Goal: Information Seeking & Learning: Learn about a topic

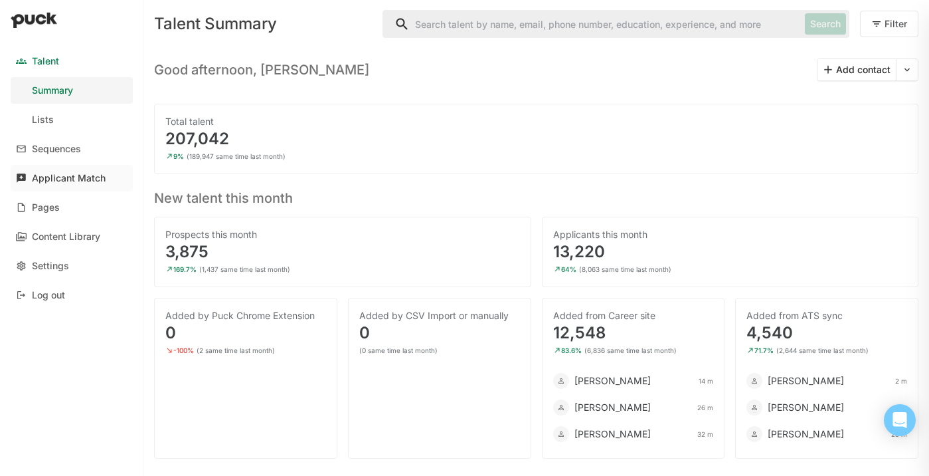
click at [76, 178] on div "Applicant Match" at bounding box center [69, 178] width 74 height 11
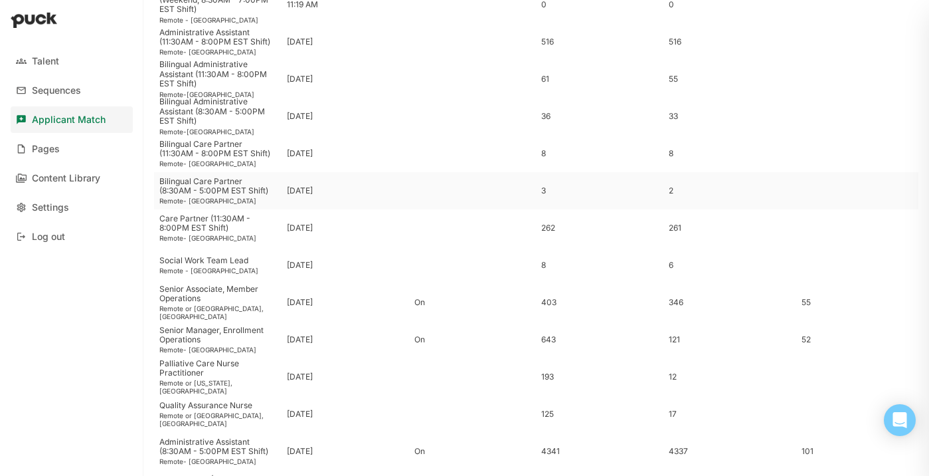
scroll to position [149, 0]
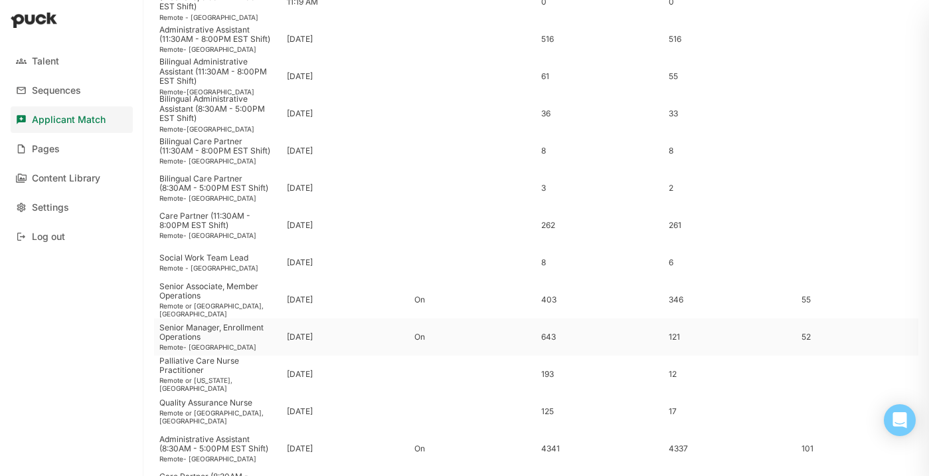
click at [249, 332] on div "Senior Manager, Enrollment Operations" at bounding box center [217, 332] width 117 height 19
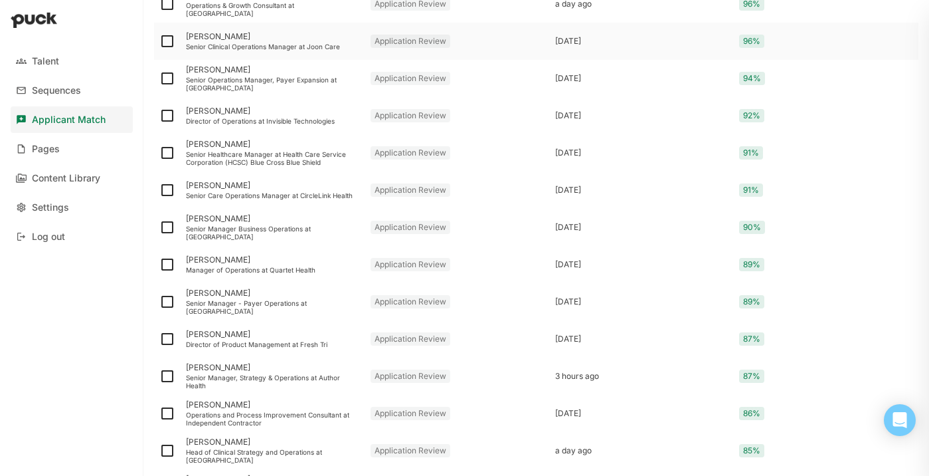
scroll to position [262, 0]
click at [256, 268] on div "Manager of Operations at Quartet Health" at bounding box center [273, 268] width 174 height 8
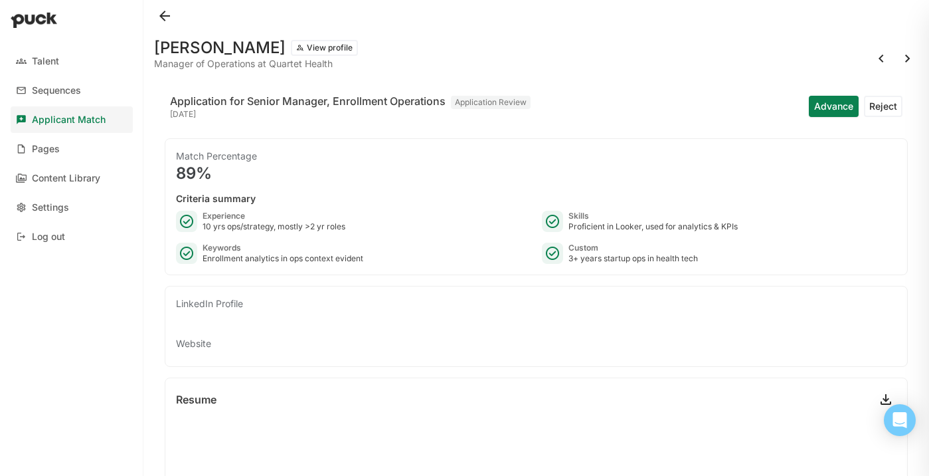
click at [168, 15] on button at bounding box center [164, 15] width 21 height 21
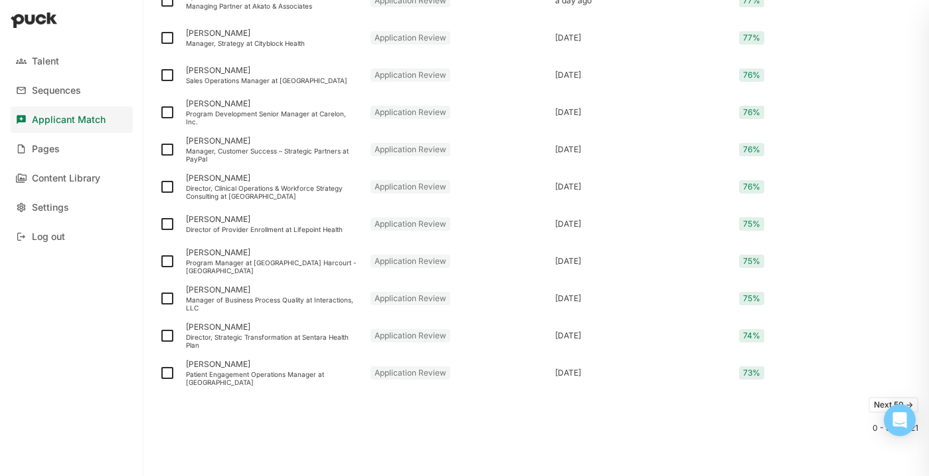
scroll to position [1717, 0]
click at [880, 401] on button "Next 50 ->" at bounding box center [894, 403] width 50 height 16
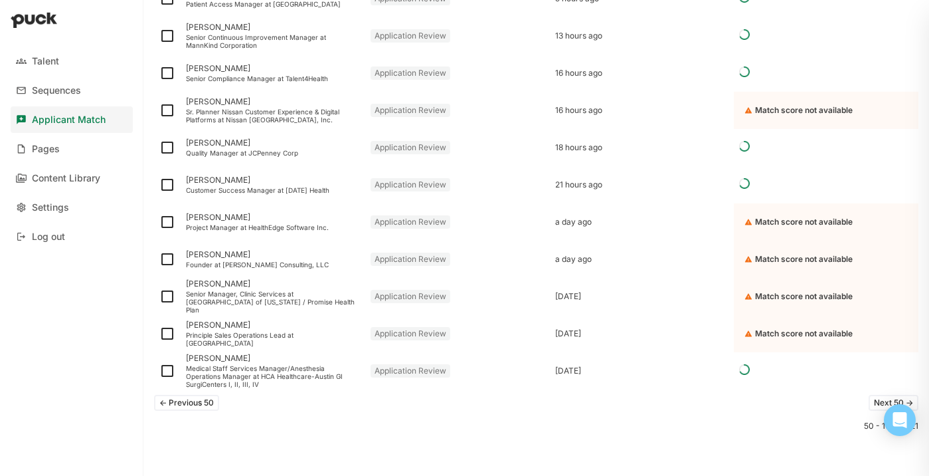
click at [201, 405] on button "<- Previous 50" at bounding box center [186, 403] width 65 height 16
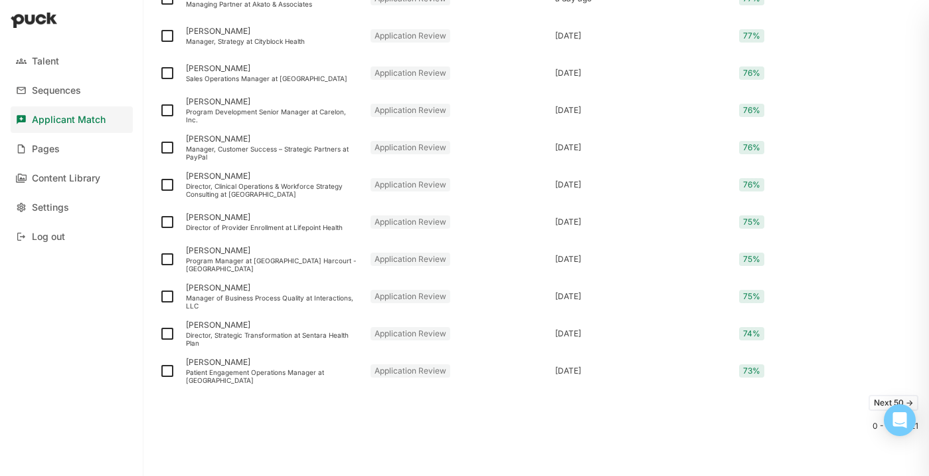
click at [875, 398] on button "Next 50 ->" at bounding box center [894, 403] width 50 height 16
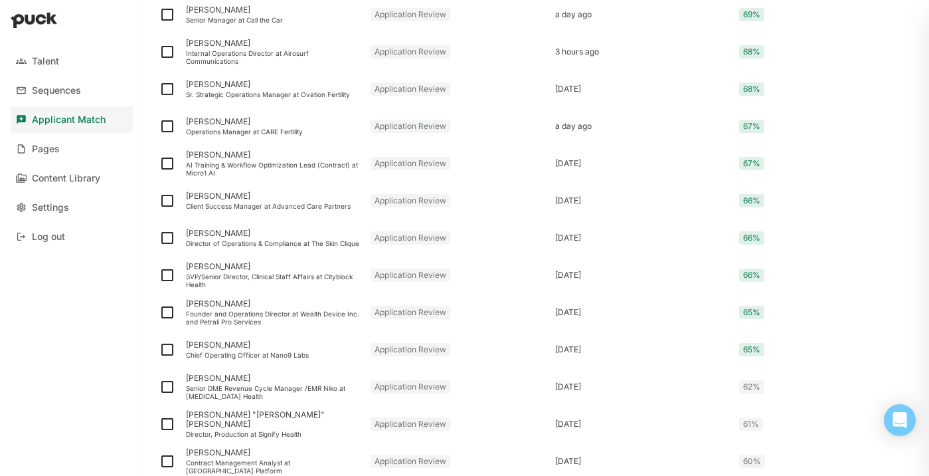
scroll to position [435, 0]
click at [203, 169] on div "AI Training & Workflow Optimization Lead (Contract) at Micro1 AI" at bounding box center [273, 169] width 174 height 16
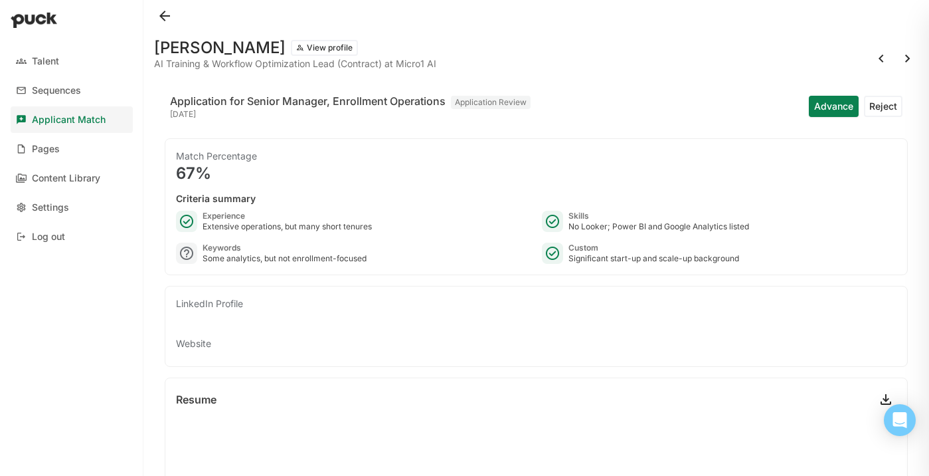
click at [170, 19] on button at bounding box center [164, 15] width 21 height 21
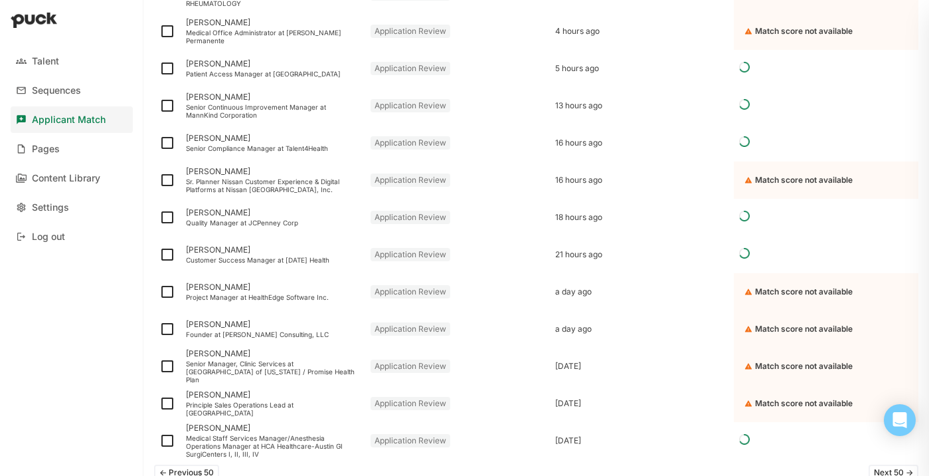
scroll to position [1717, 0]
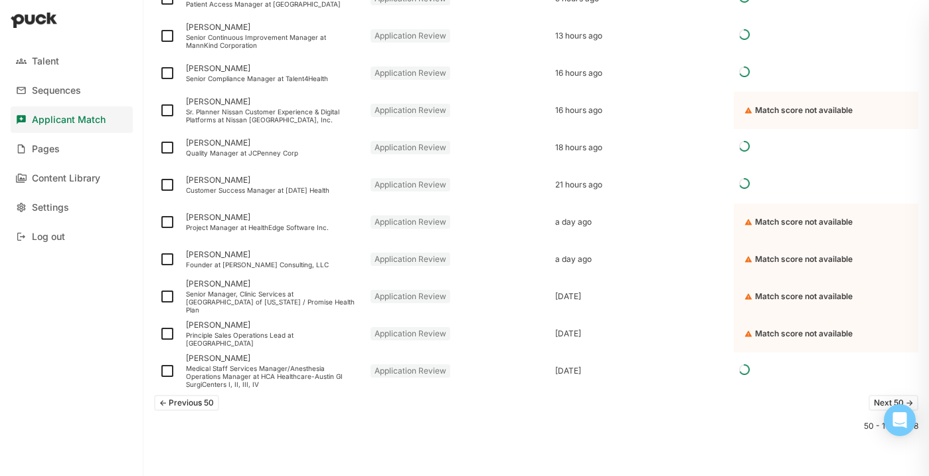
click at [211, 397] on button "<- Previous 50" at bounding box center [186, 403] width 65 height 16
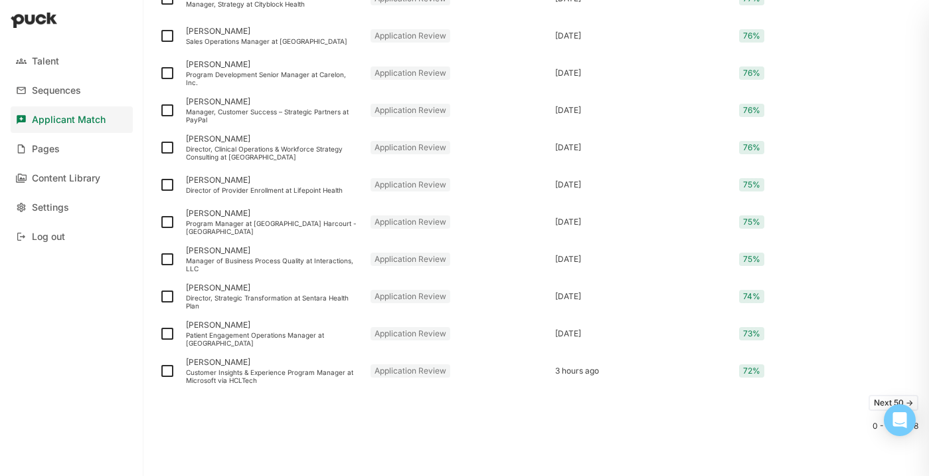
click at [876, 396] on button "Next 50 ->" at bounding box center [894, 403] width 50 height 16
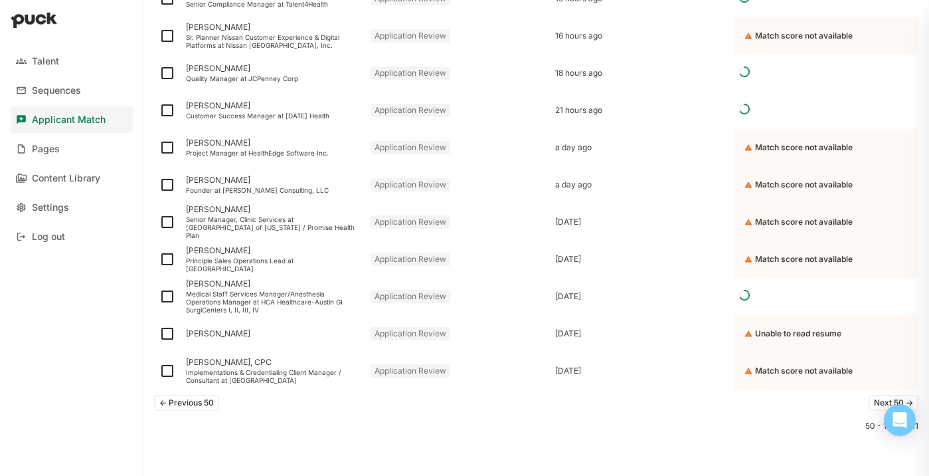
click at [179, 401] on button "<- Previous 50" at bounding box center [186, 403] width 65 height 16
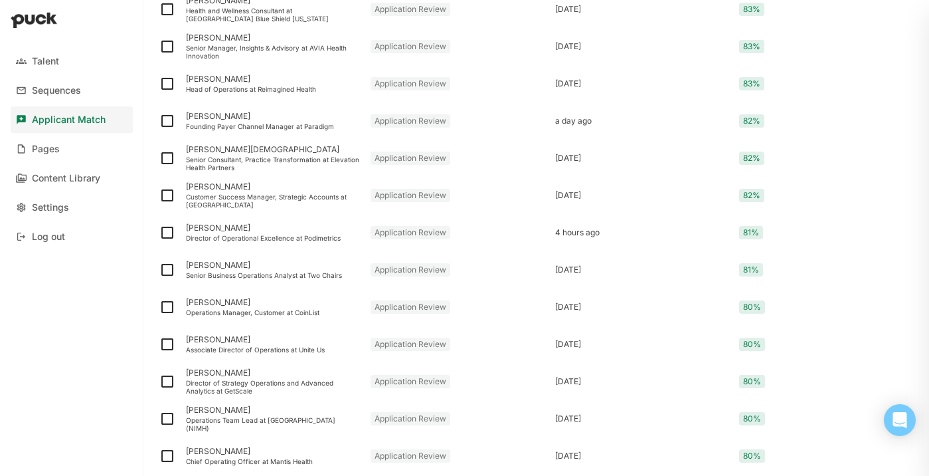
scroll to position [777, 0]
click at [274, 196] on div "Customer Success Manager, Strategic Accounts at Bullhorn" at bounding box center [273, 200] width 174 height 16
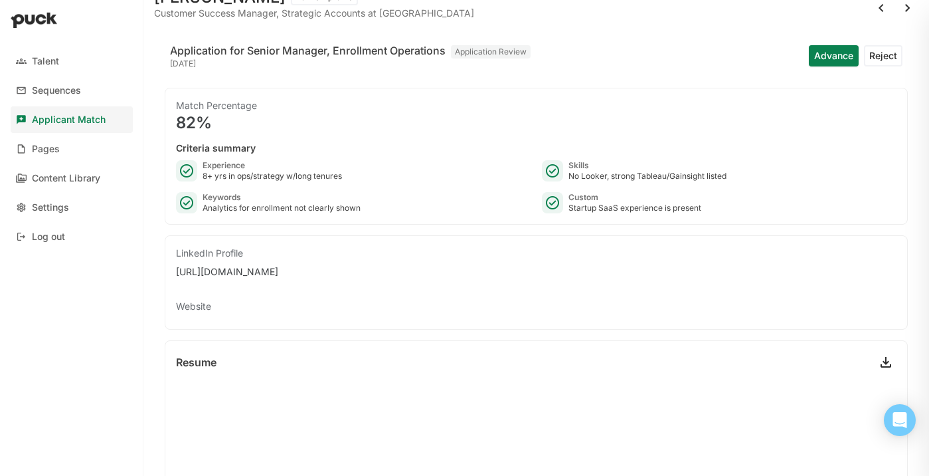
scroll to position [9, 0]
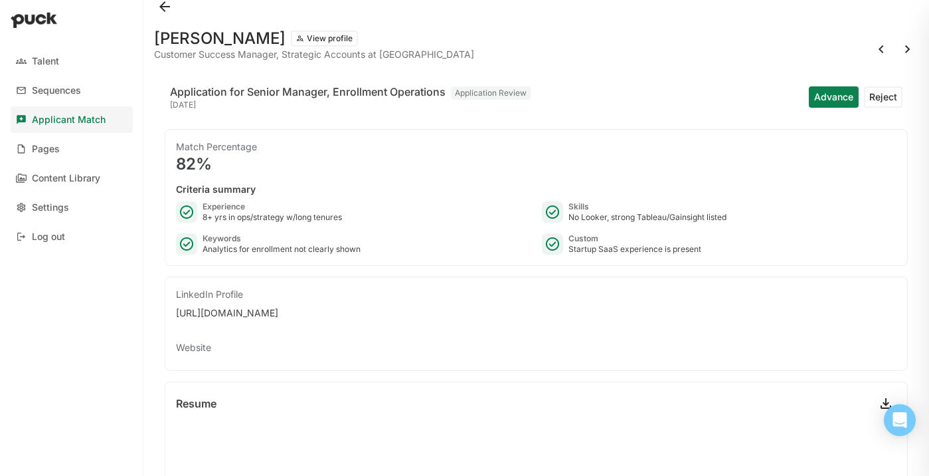
click at [171, 2] on button at bounding box center [164, 6] width 21 height 21
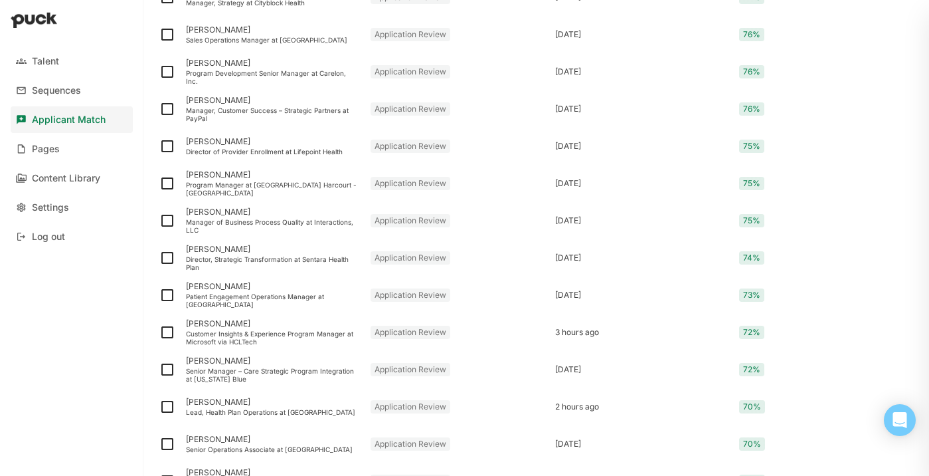
scroll to position [1566, 0]
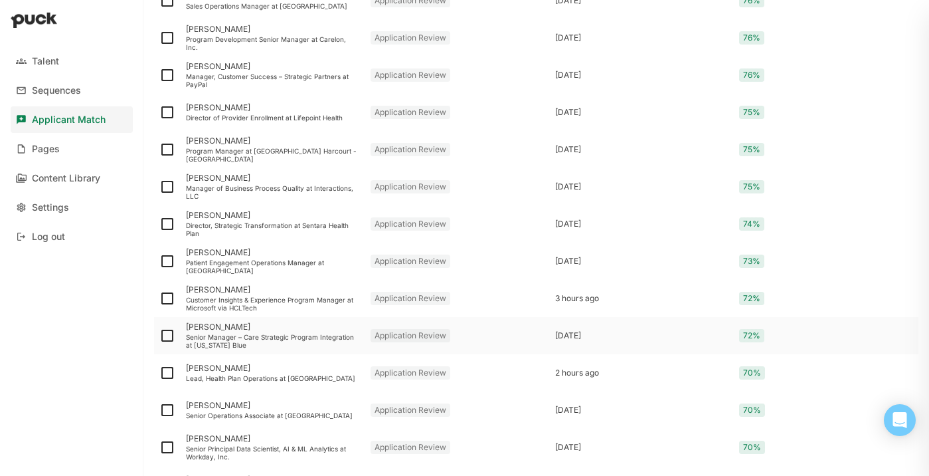
click at [322, 332] on div "Margaret Altom Senior Manager – Care Strategic Program Integration at Florida B…" at bounding box center [273, 335] width 185 height 37
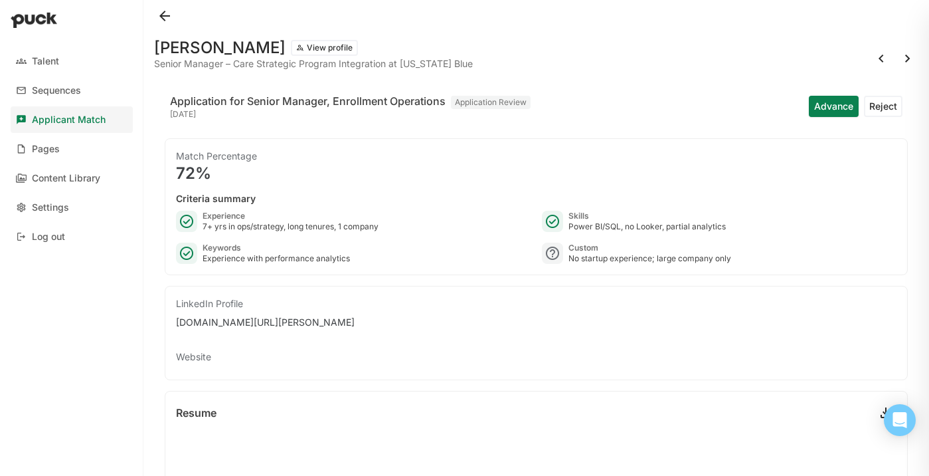
click at [163, 16] on button at bounding box center [164, 15] width 21 height 21
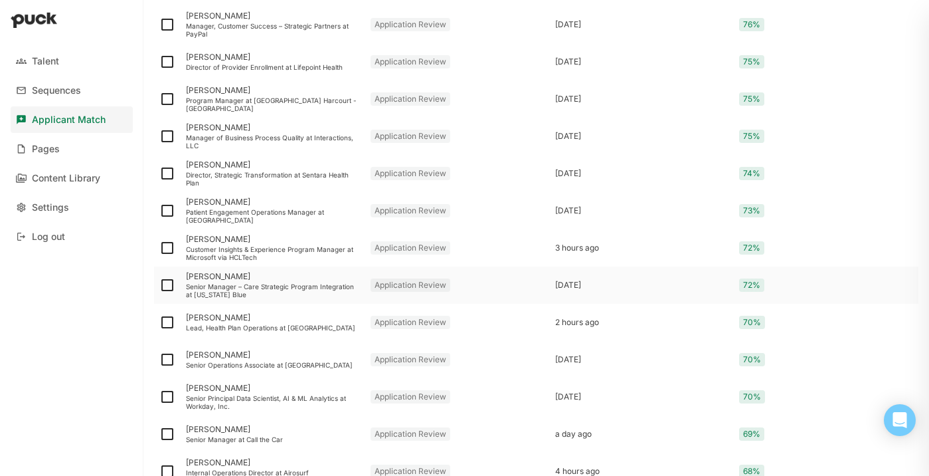
scroll to position [1717, 0]
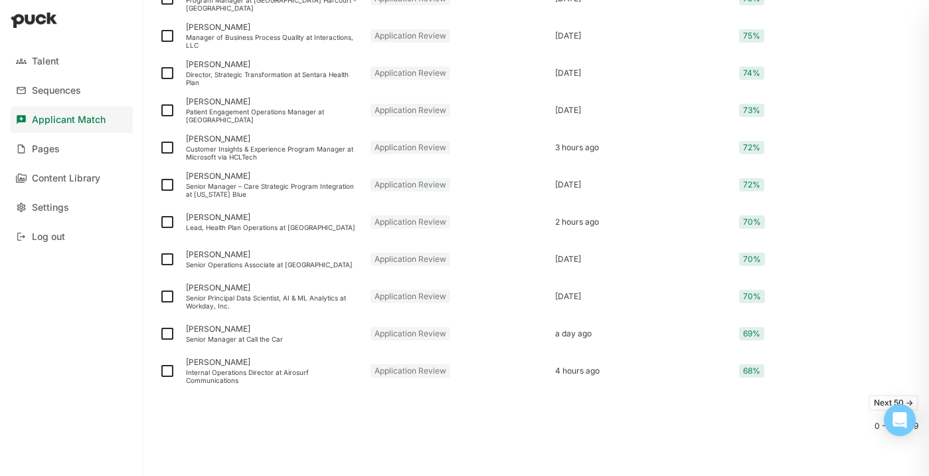
click at [876, 400] on button "Next 50 ->" at bounding box center [894, 403] width 50 height 16
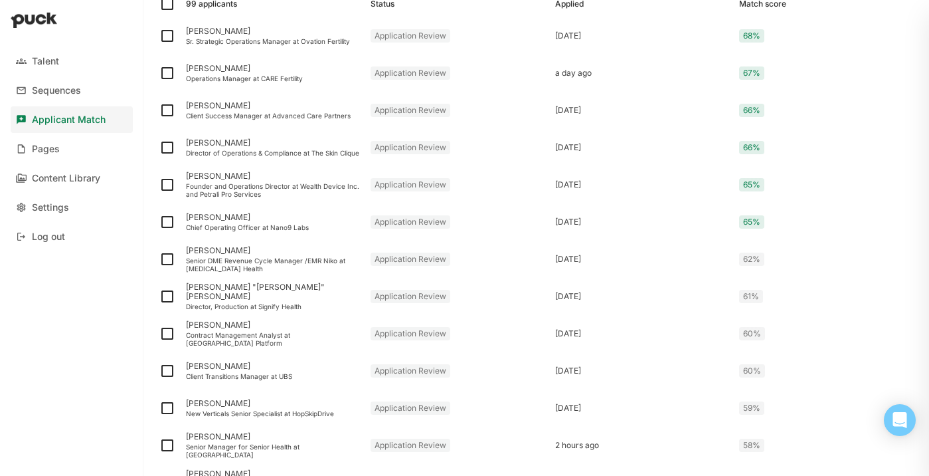
scroll to position [1680, 0]
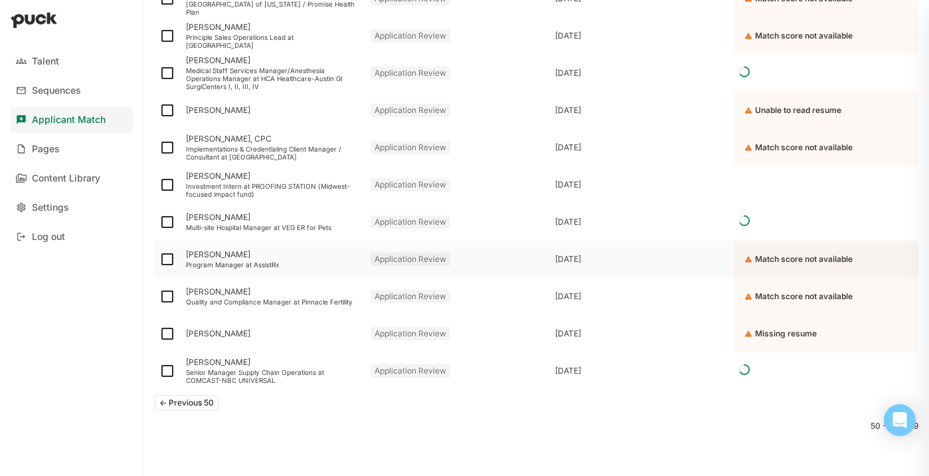
click at [232, 264] on div "Program Manager at AssistRx" at bounding box center [273, 264] width 174 height 8
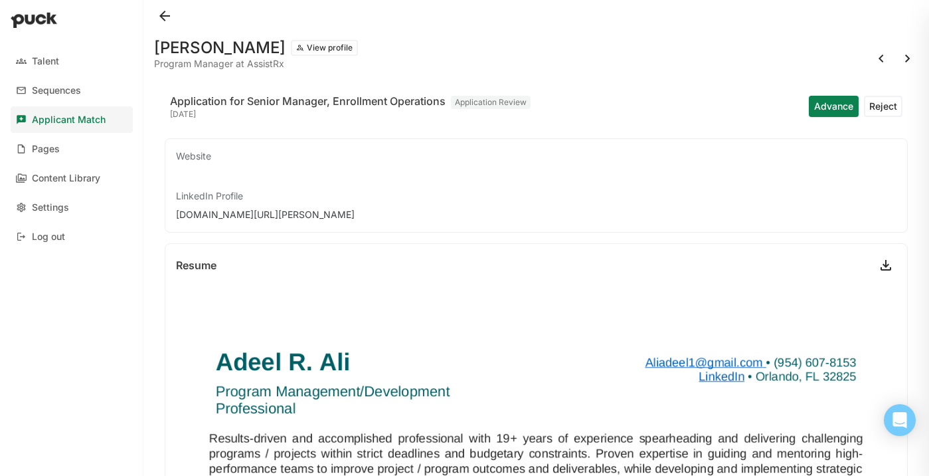
click at [167, 16] on button at bounding box center [164, 15] width 21 height 21
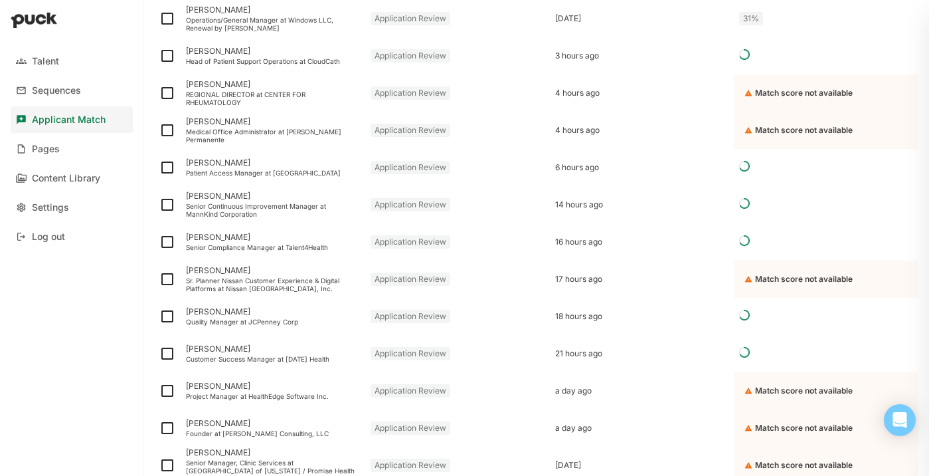
scroll to position [1680, 0]
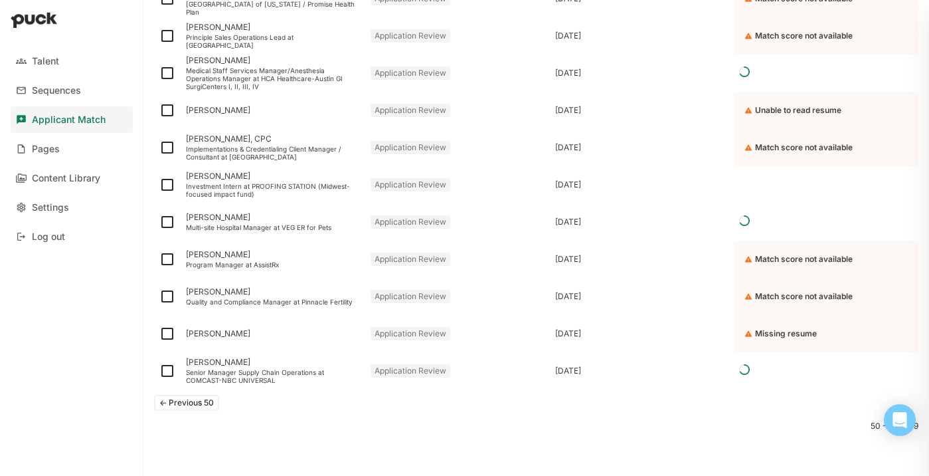
click at [203, 408] on button "<- Previous 50" at bounding box center [186, 403] width 65 height 16
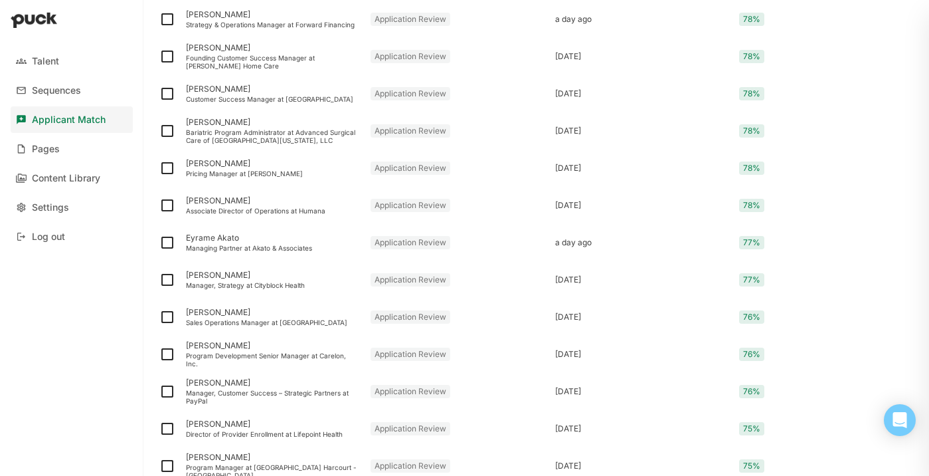
scroll to position [1244, 0]
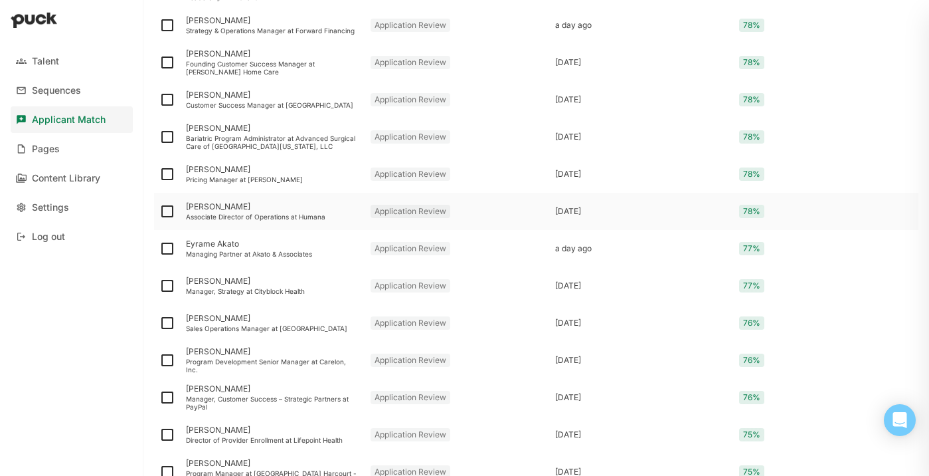
click at [226, 213] on div "Associate Director of Operations at Humana" at bounding box center [273, 217] width 174 height 8
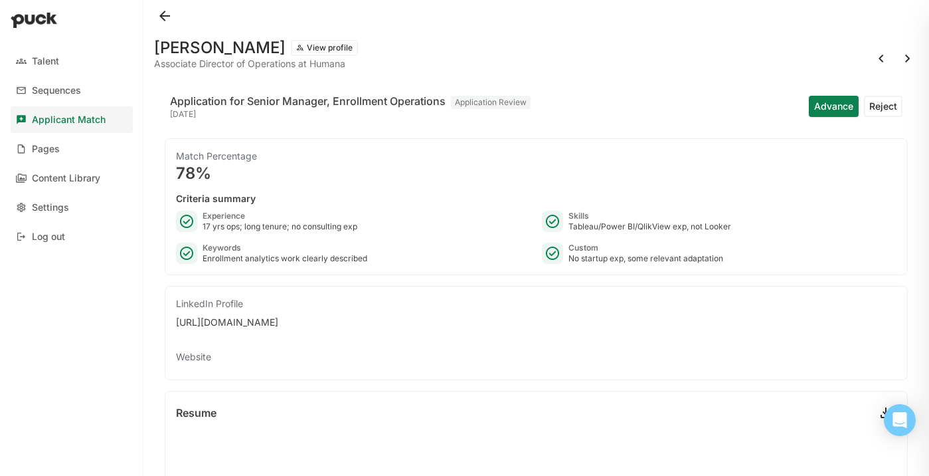
click at [161, 23] on button at bounding box center [164, 15] width 21 height 21
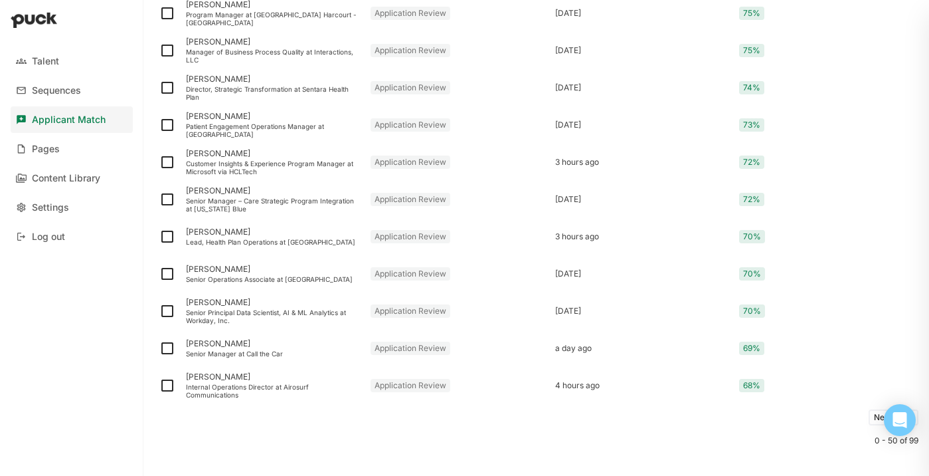
scroll to position [1717, 0]
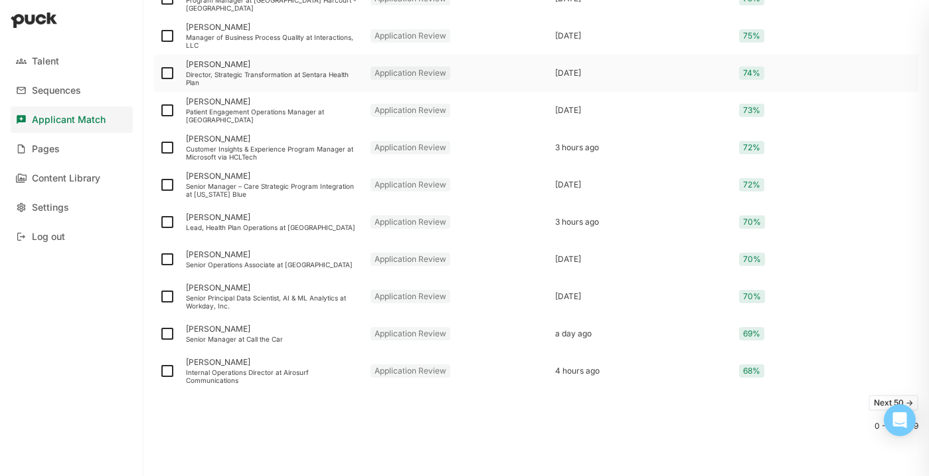
click at [250, 66] on div "Ashley Hereford" at bounding box center [273, 64] width 174 height 9
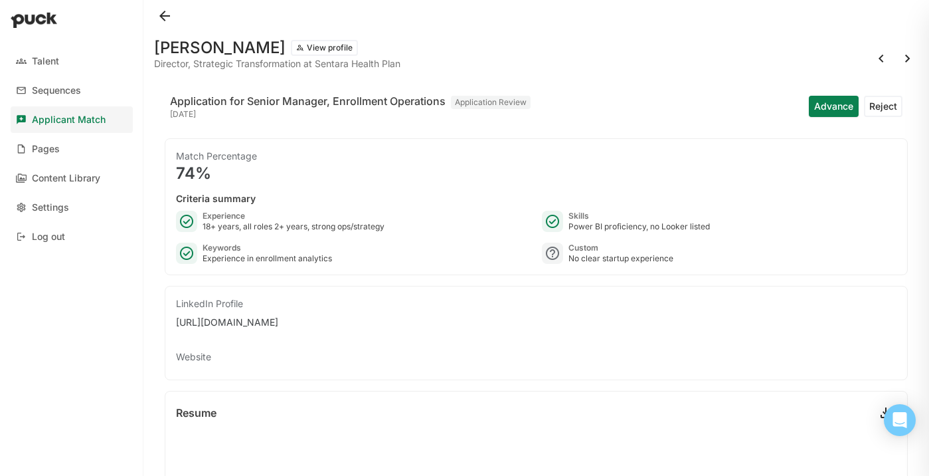
click at [165, 14] on button at bounding box center [164, 15] width 21 height 21
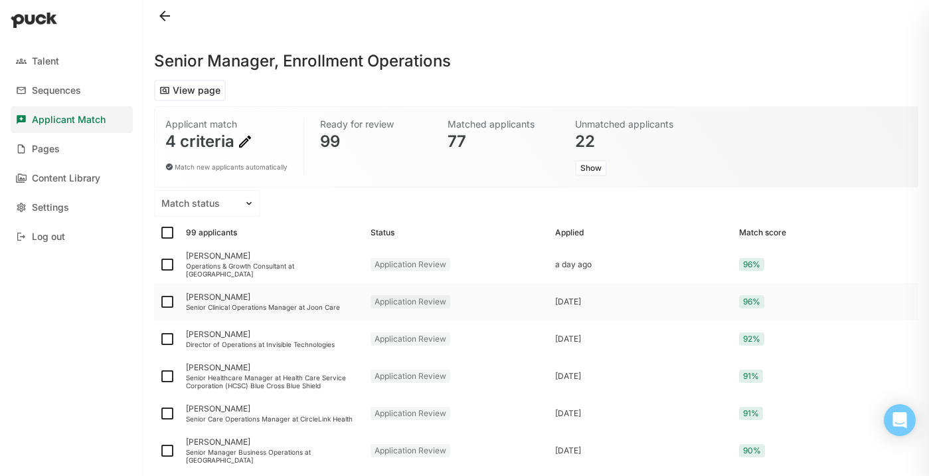
click at [271, 308] on div "Senior Clinical Operations Manager at Joon Care" at bounding box center [273, 307] width 174 height 8
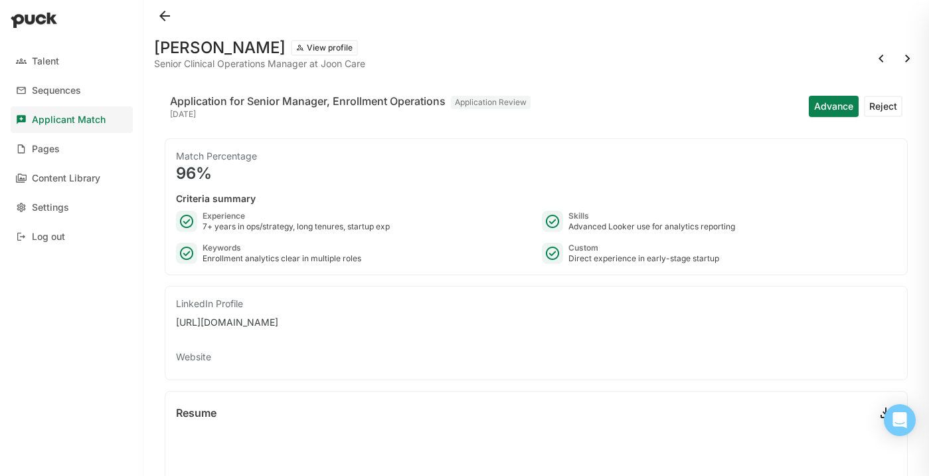
click at [168, 15] on button at bounding box center [164, 15] width 21 height 21
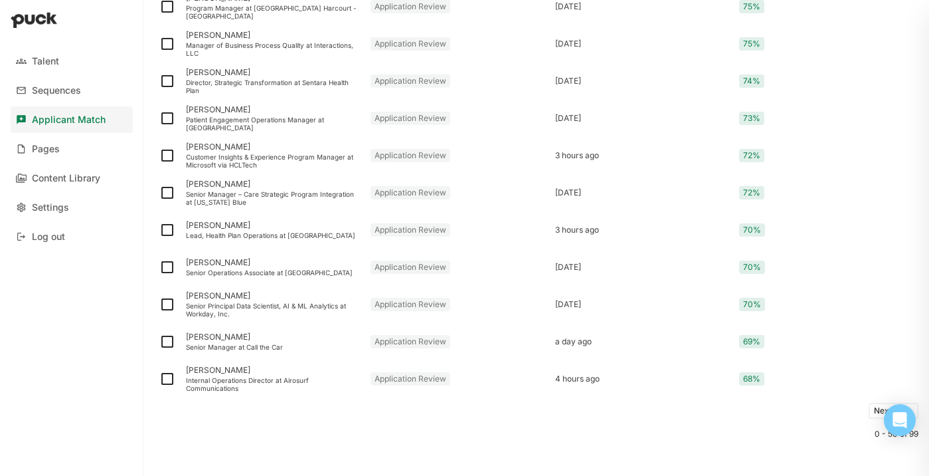
scroll to position [1717, 0]
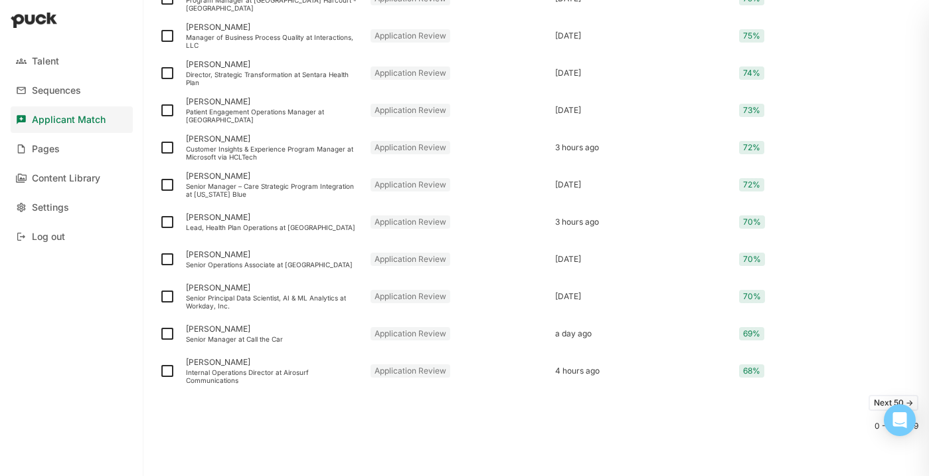
click at [873, 400] on button "Next 50 ->" at bounding box center [894, 403] width 50 height 16
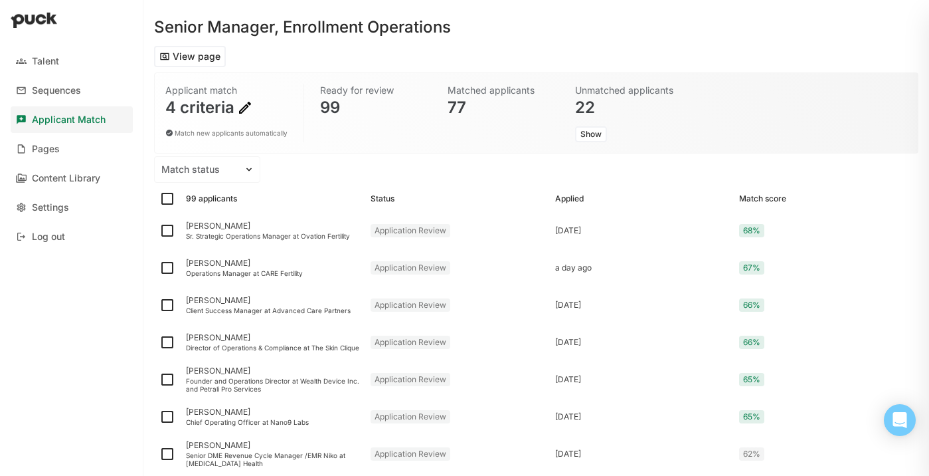
scroll to position [0, 0]
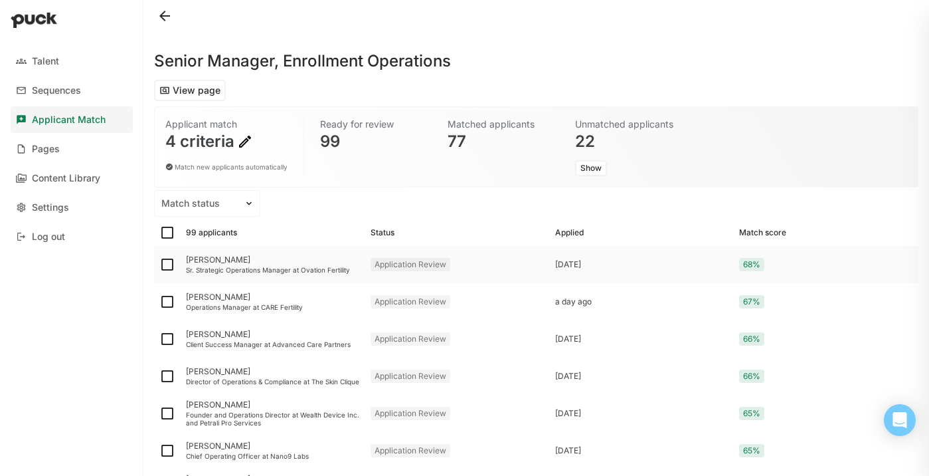
click at [278, 262] on div "[PERSON_NAME]" at bounding box center [273, 259] width 174 height 9
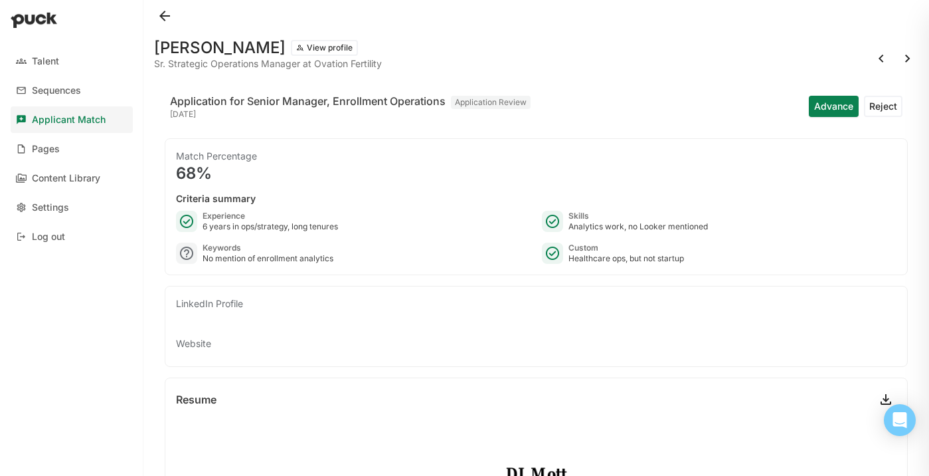
click at [163, 16] on button at bounding box center [164, 15] width 21 height 21
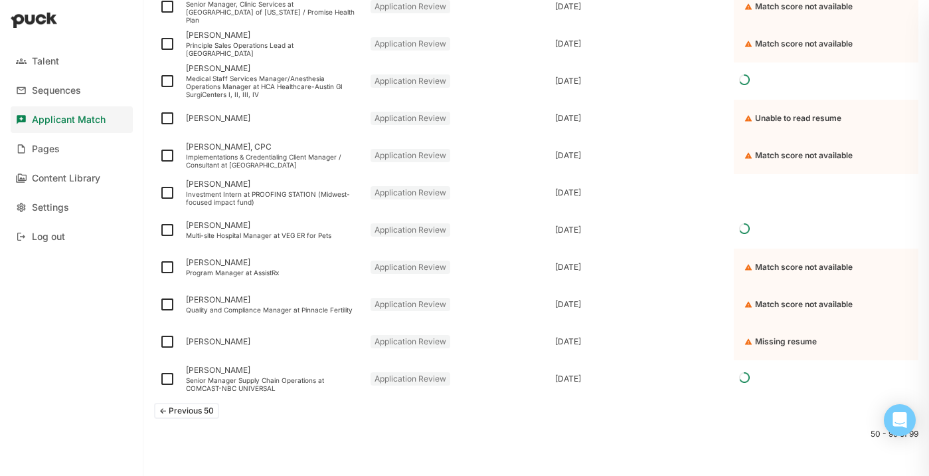
scroll to position [1680, 0]
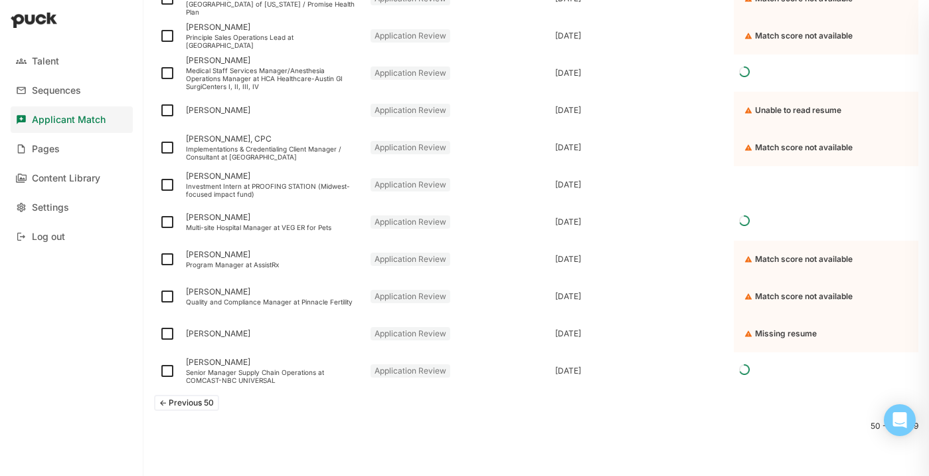
click at [204, 403] on button "<- Previous 50" at bounding box center [186, 403] width 65 height 16
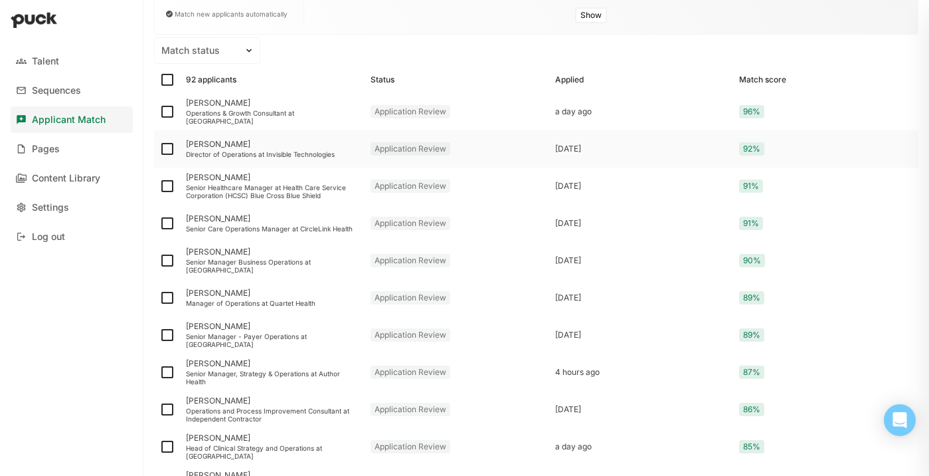
scroll to position [0, 0]
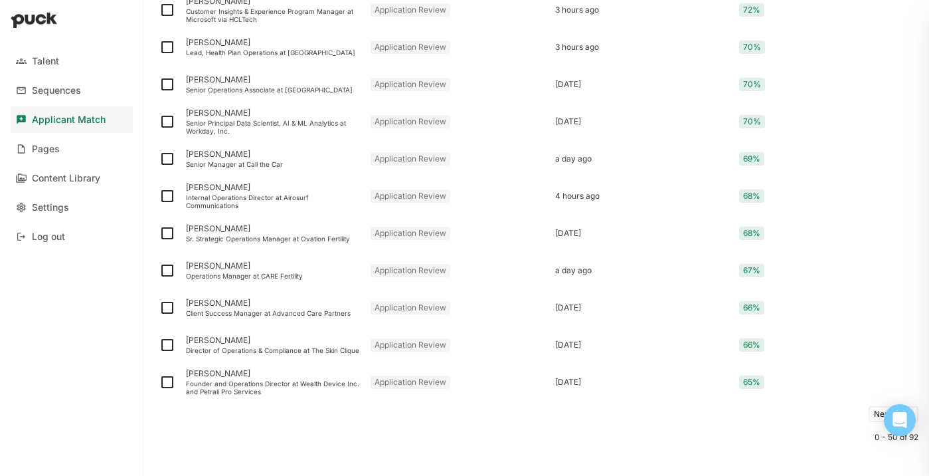
scroll to position [1711, 0]
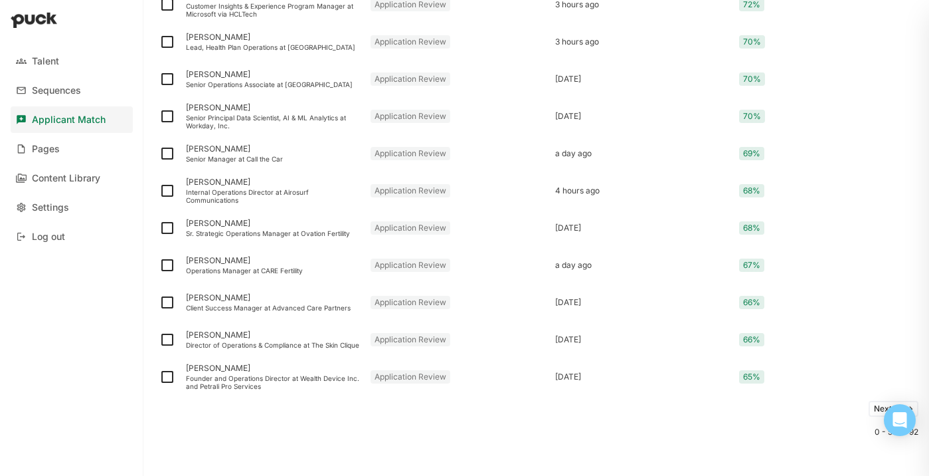
click at [875, 409] on button "Next 50 ->" at bounding box center [894, 409] width 50 height 16
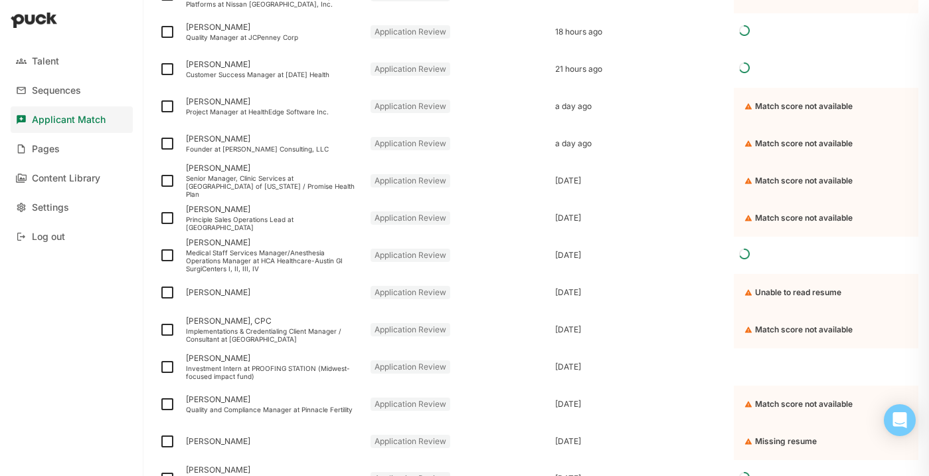
scroll to position [1419, 0]
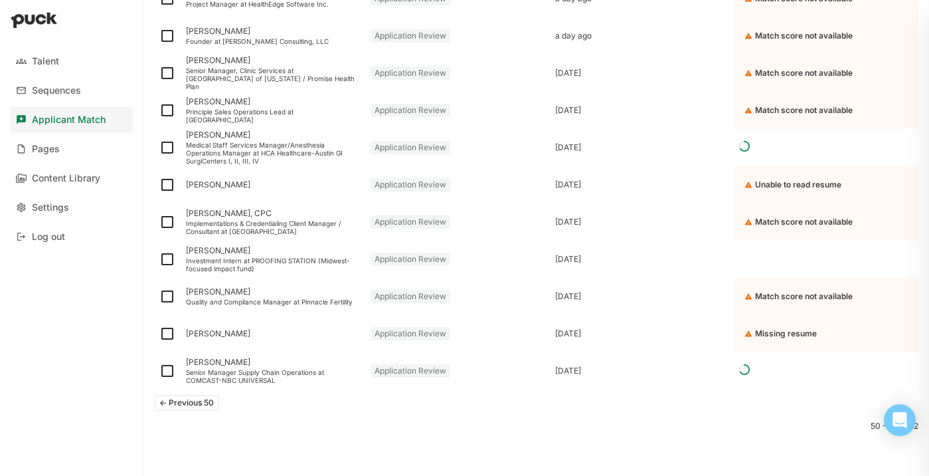
click at [181, 405] on button "<- Previous 50" at bounding box center [186, 403] width 65 height 16
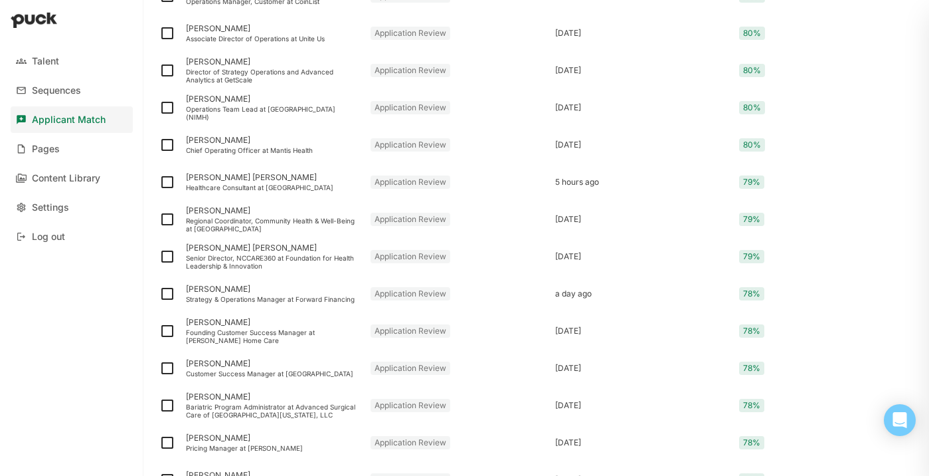
scroll to position [927, 0]
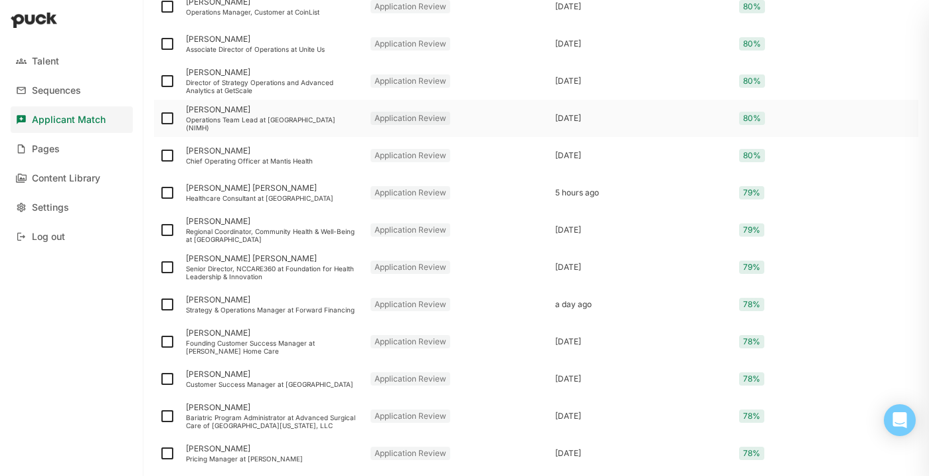
click at [285, 122] on div "Operations Team Lead at [GEOGRAPHIC_DATA] (NIMH)" at bounding box center [273, 124] width 174 height 16
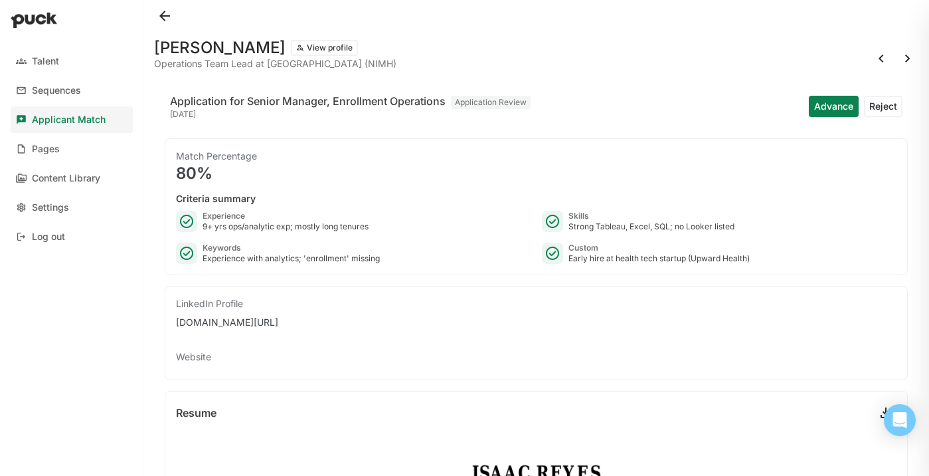
click at [162, 17] on button at bounding box center [164, 15] width 21 height 21
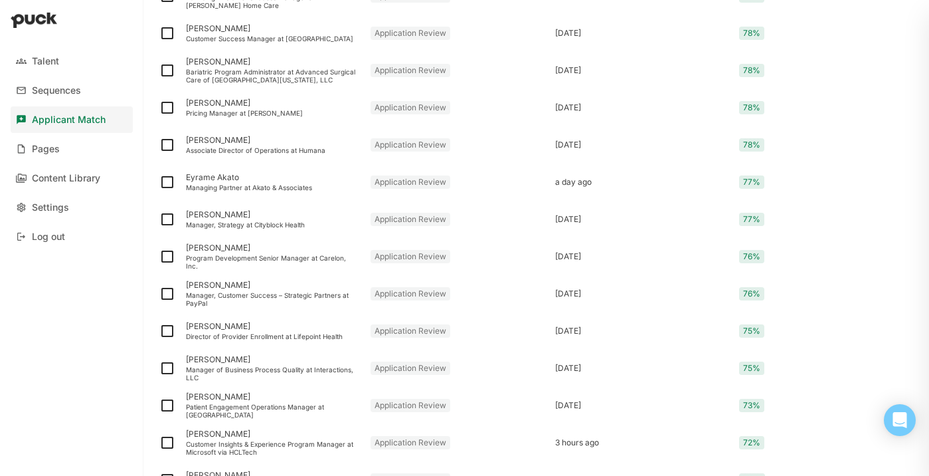
scroll to position [1717, 0]
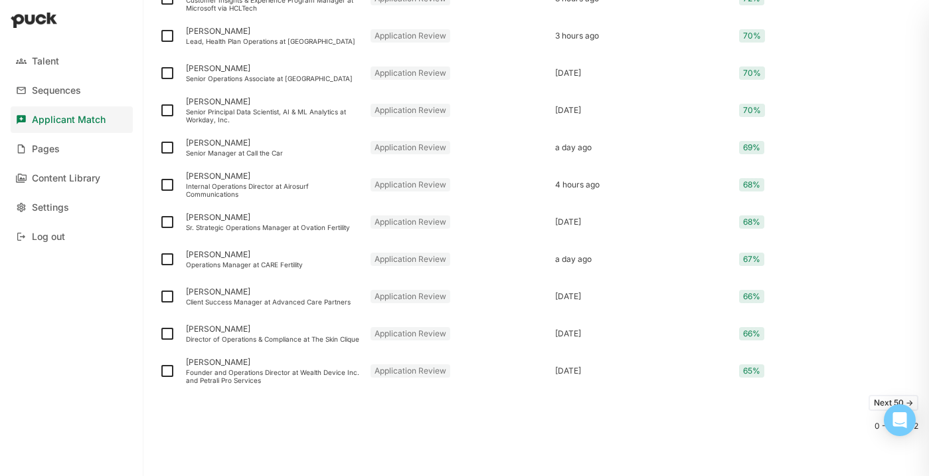
click at [876, 403] on button "Next 50 ->" at bounding box center [894, 403] width 50 height 16
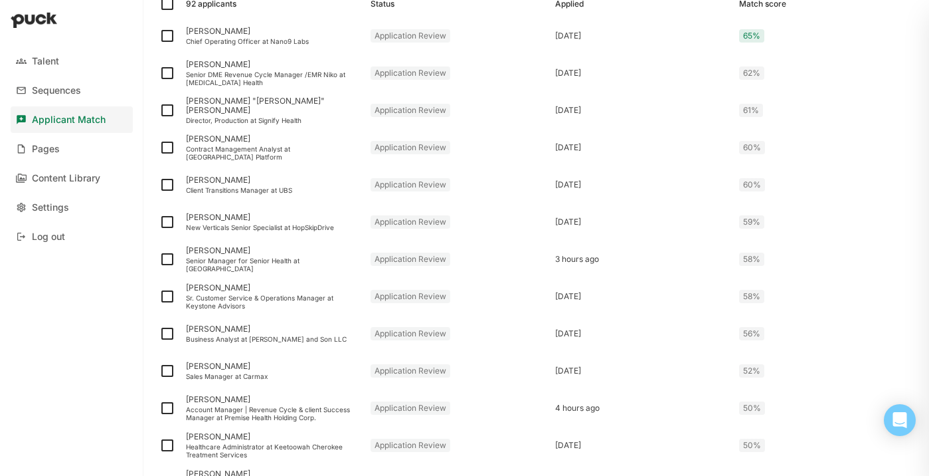
scroll to position [1419, 0]
